Goal: Find contact information: Find contact information

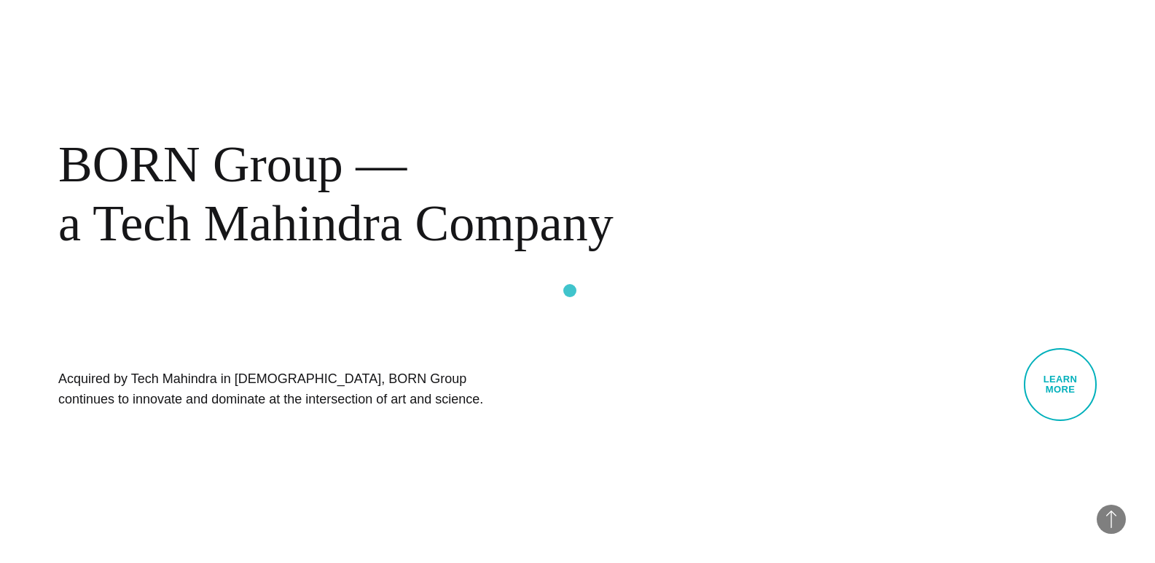
scroll to position [486, 0]
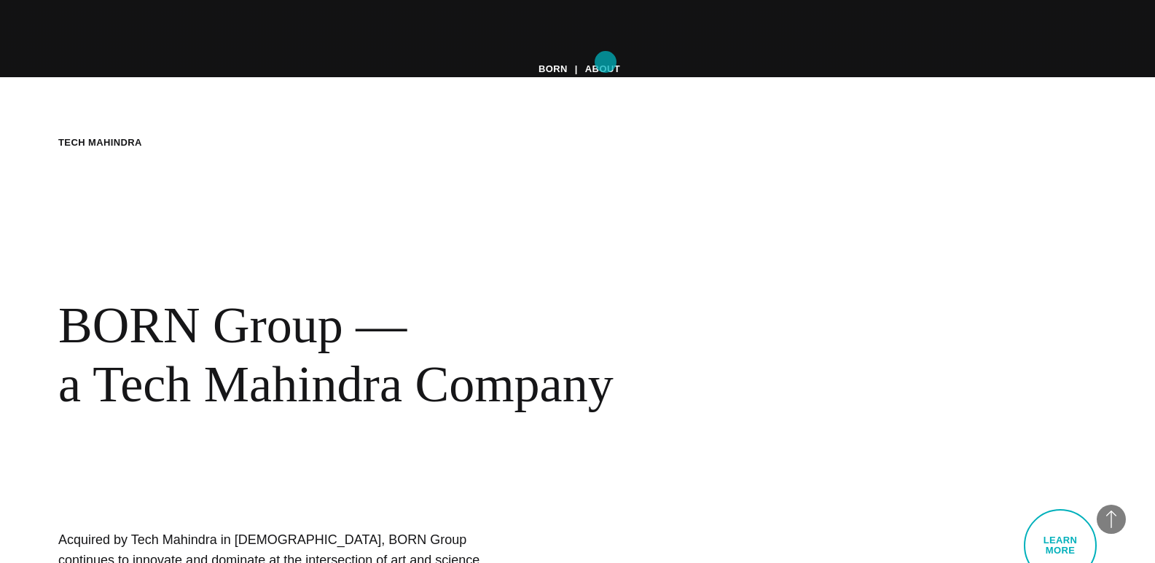
click at [606, 62] on link "About" at bounding box center [602, 69] width 35 height 22
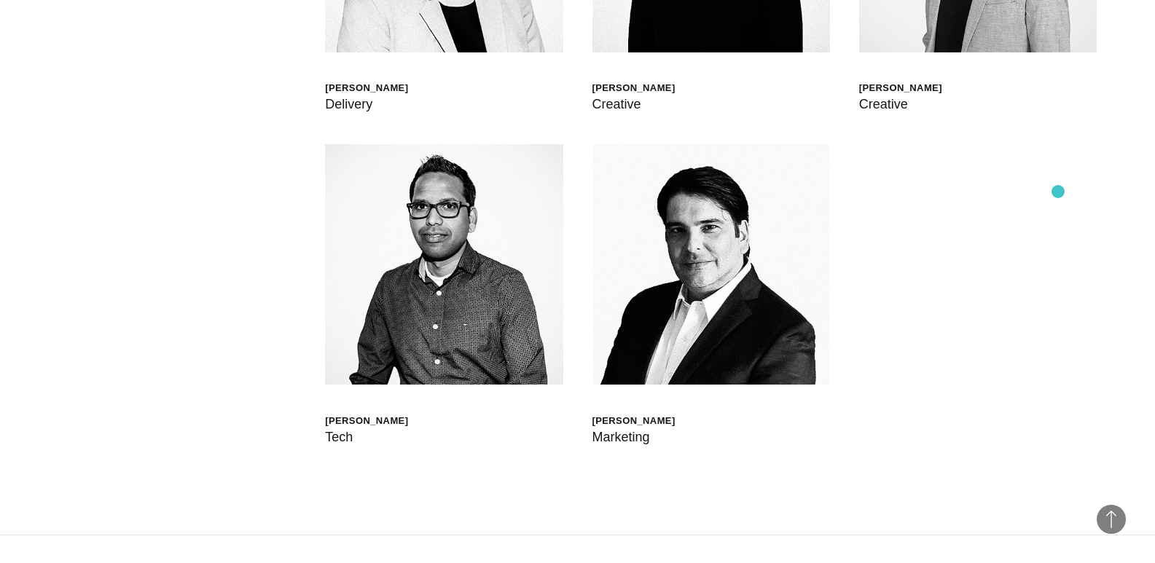
scroll to position [3886, 0]
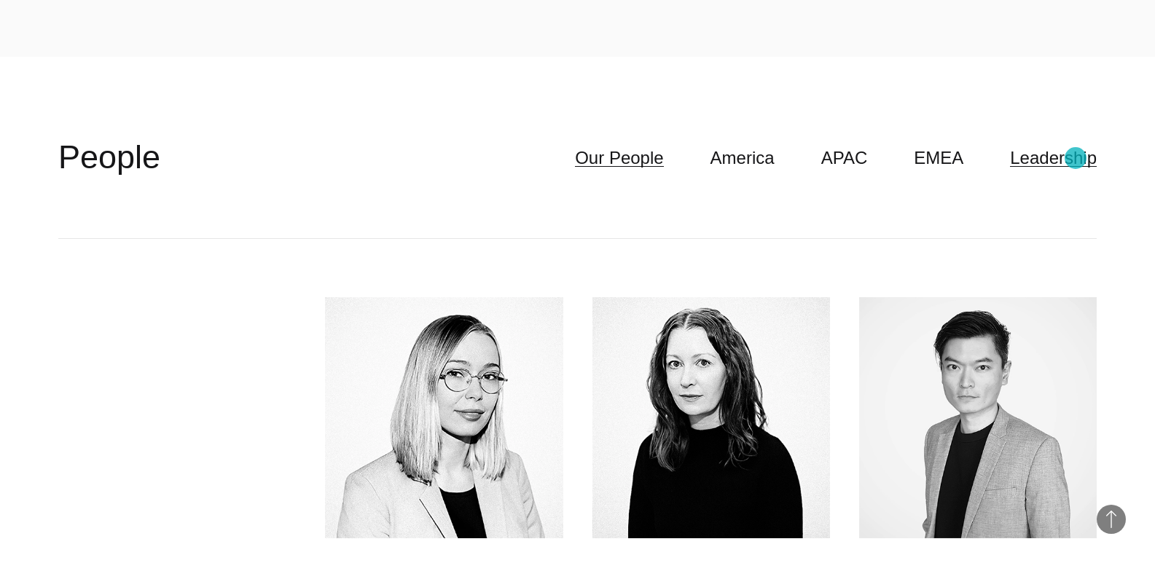
click at [1076, 158] on link "Leadership" at bounding box center [1053, 158] width 87 height 28
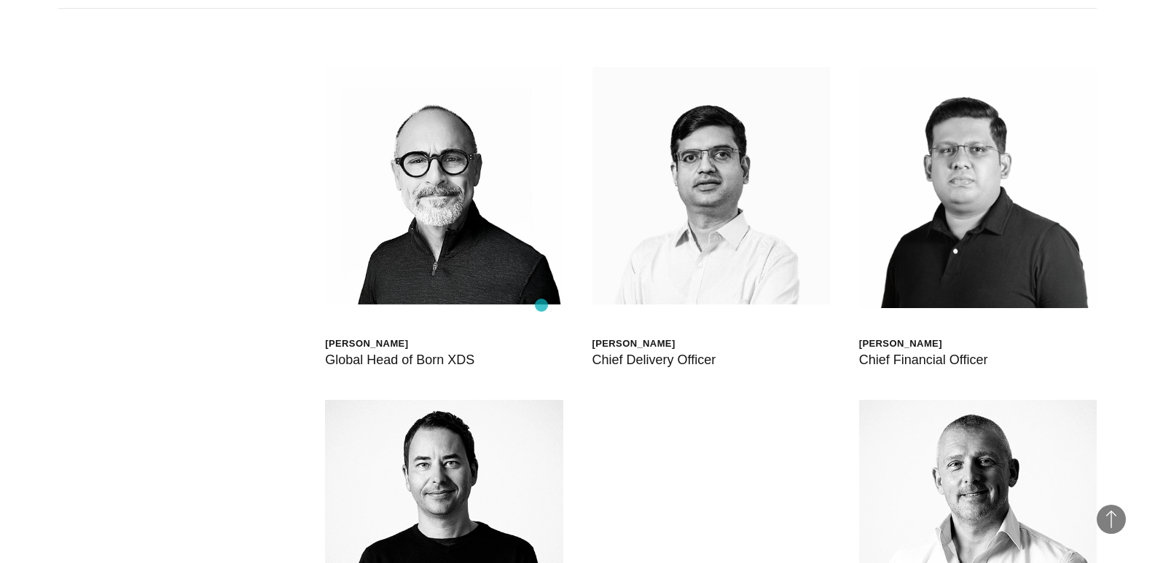
scroll to position [4130, 0]
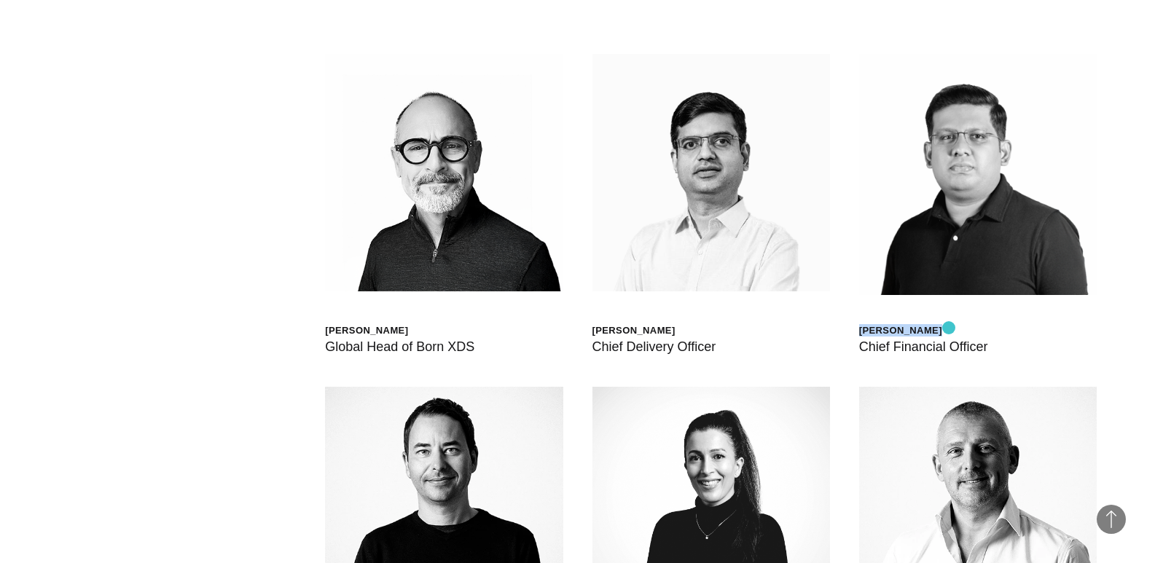
drag, startPoint x: 861, startPoint y: 328, endPoint x: 949, endPoint y: 328, distance: 88.2
click at [949, 328] on div "Bharat Dasari" at bounding box center [923, 330] width 129 height 12
copy div "[PERSON_NAME]"
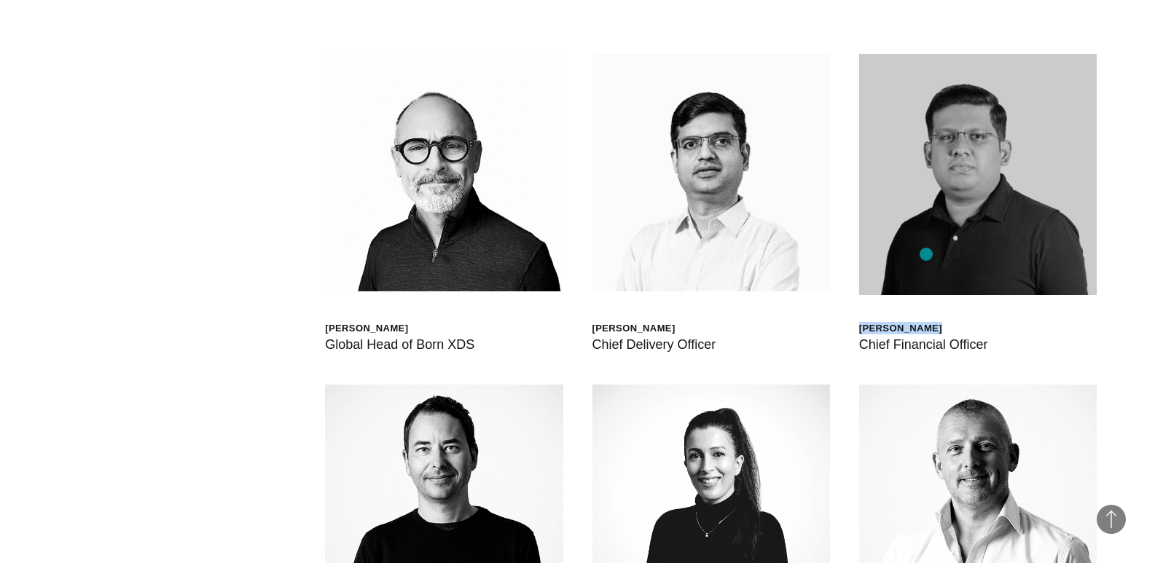
click at [926, 254] on img at bounding box center [978, 174] width 238 height 241
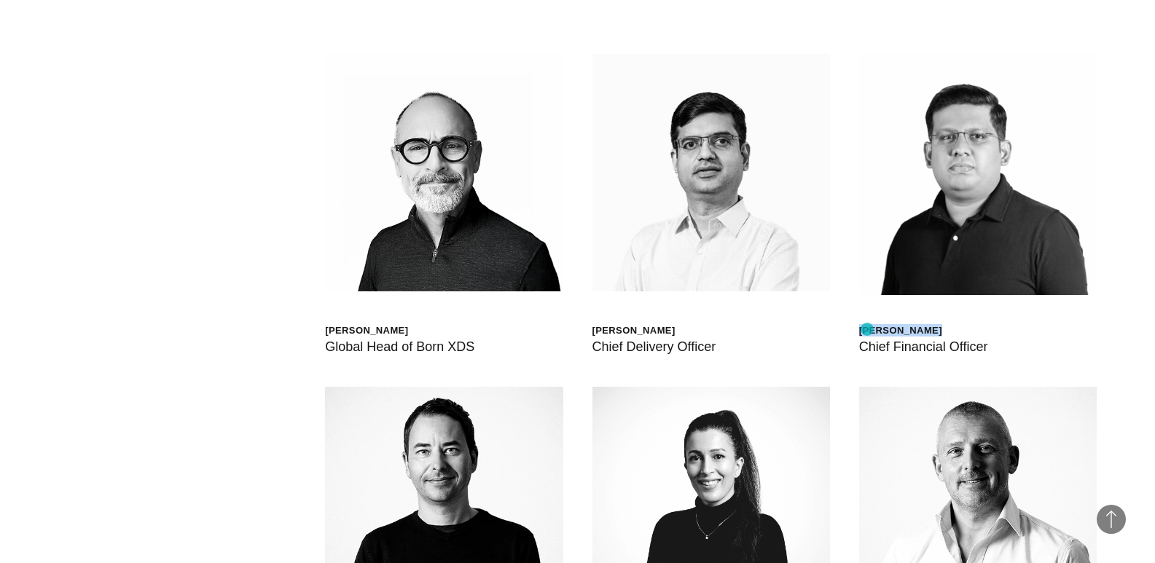
click at [867, 329] on div "[PERSON_NAME]" at bounding box center [923, 330] width 129 height 12
drag, startPoint x: 867, startPoint y: 329, endPoint x: 966, endPoint y: 345, distance: 100.3
click at [967, 346] on div "Bharat Dasari Chief Financial Officer" at bounding box center [923, 341] width 129 height 34
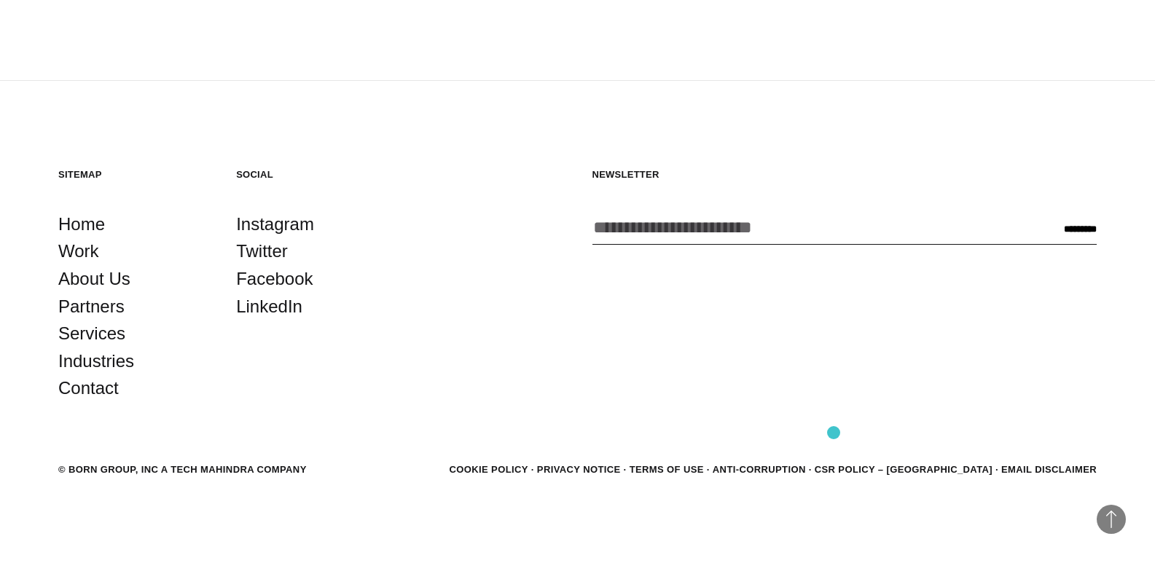
scroll to position [5165, 0]
click at [92, 393] on link "Contact" at bounding box center [88, 388] width 60 height 28
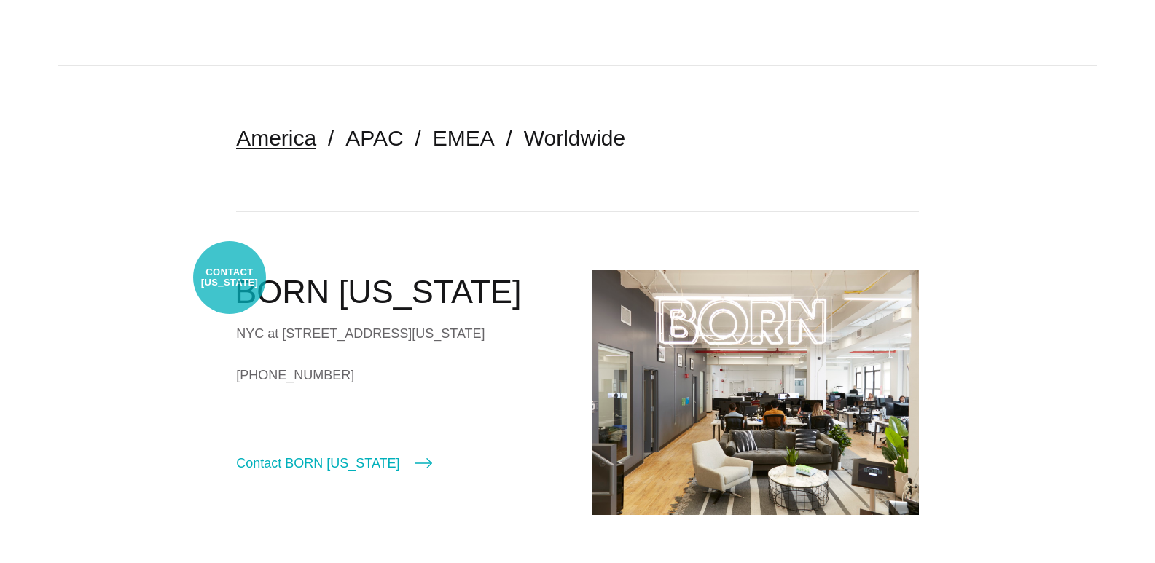
scroll to position [252, 0]
